Goal: Task Accomplishment & Management: Manage account settings

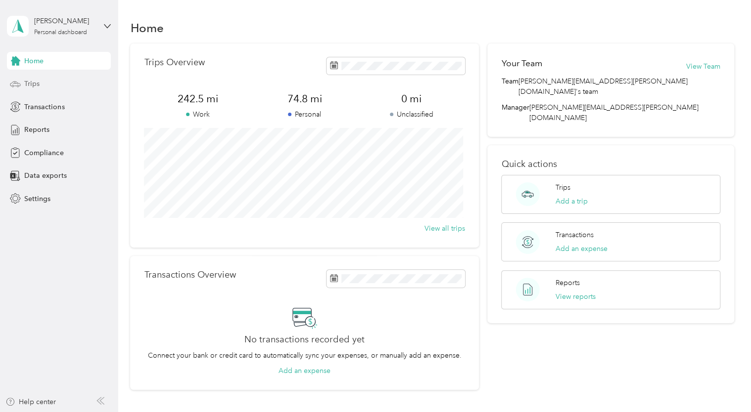
click at [49, 87] on div "Trips" at bounding box center [59, 84] width 104 height 18
